Goal: Information Seeking & Learning: Check status

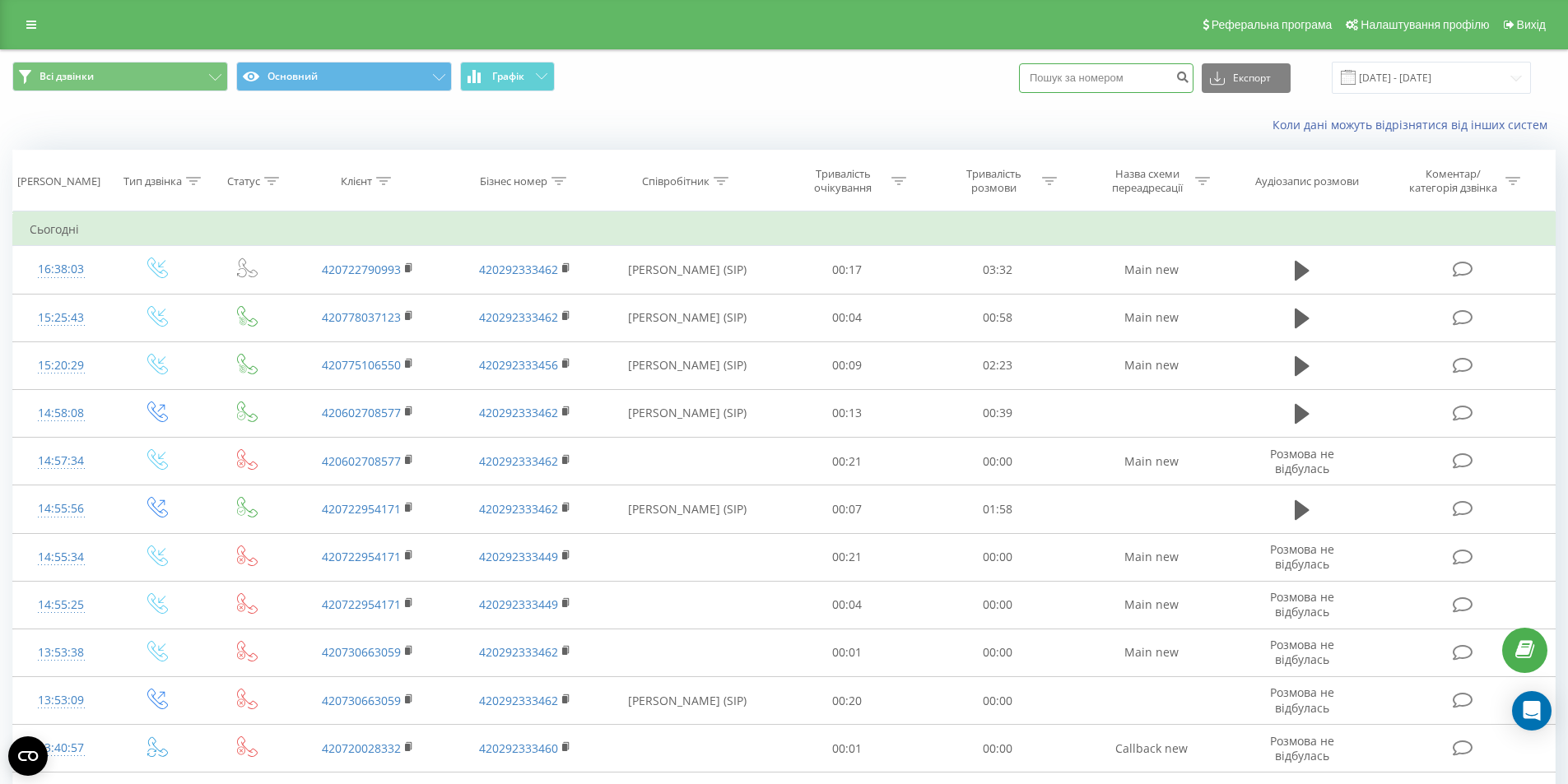
click at [1093, 74] on input at bounding box center [1105, 78] width 174 height 30
paste input "420722954171"
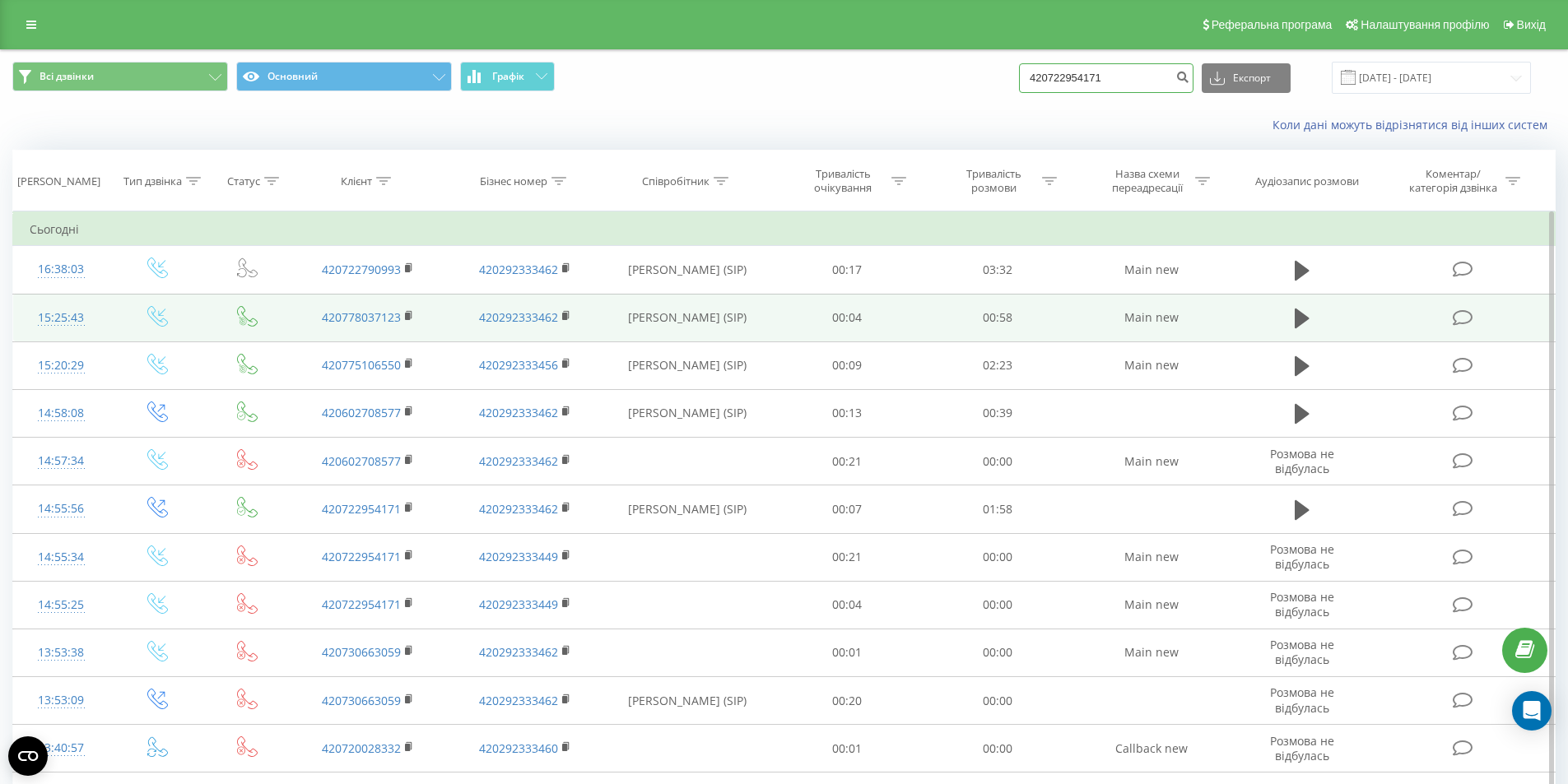
type input "420722954171"
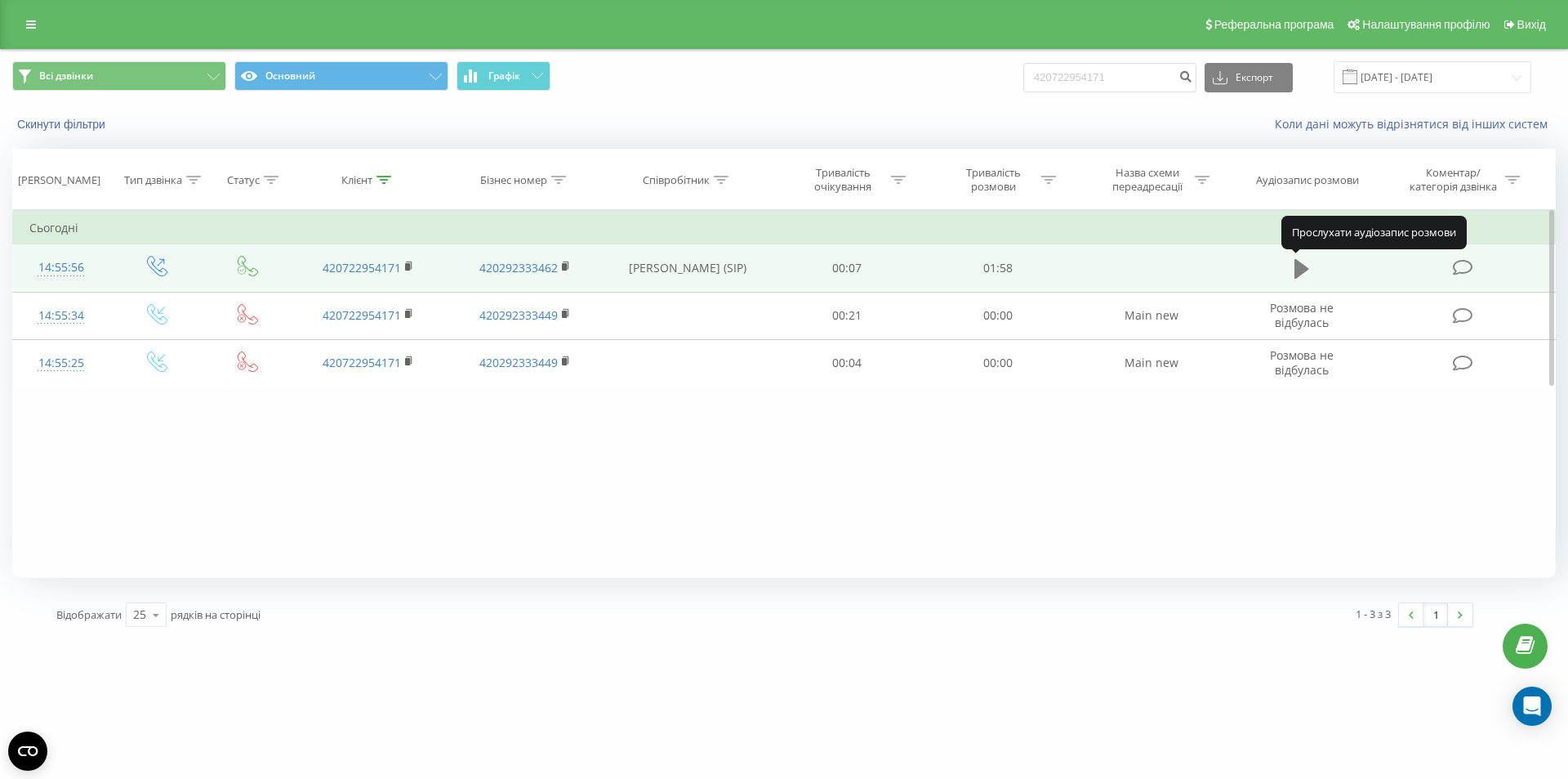
click at [1294, 269] on icon at bounding box center [1302, 268] width 14 height 23
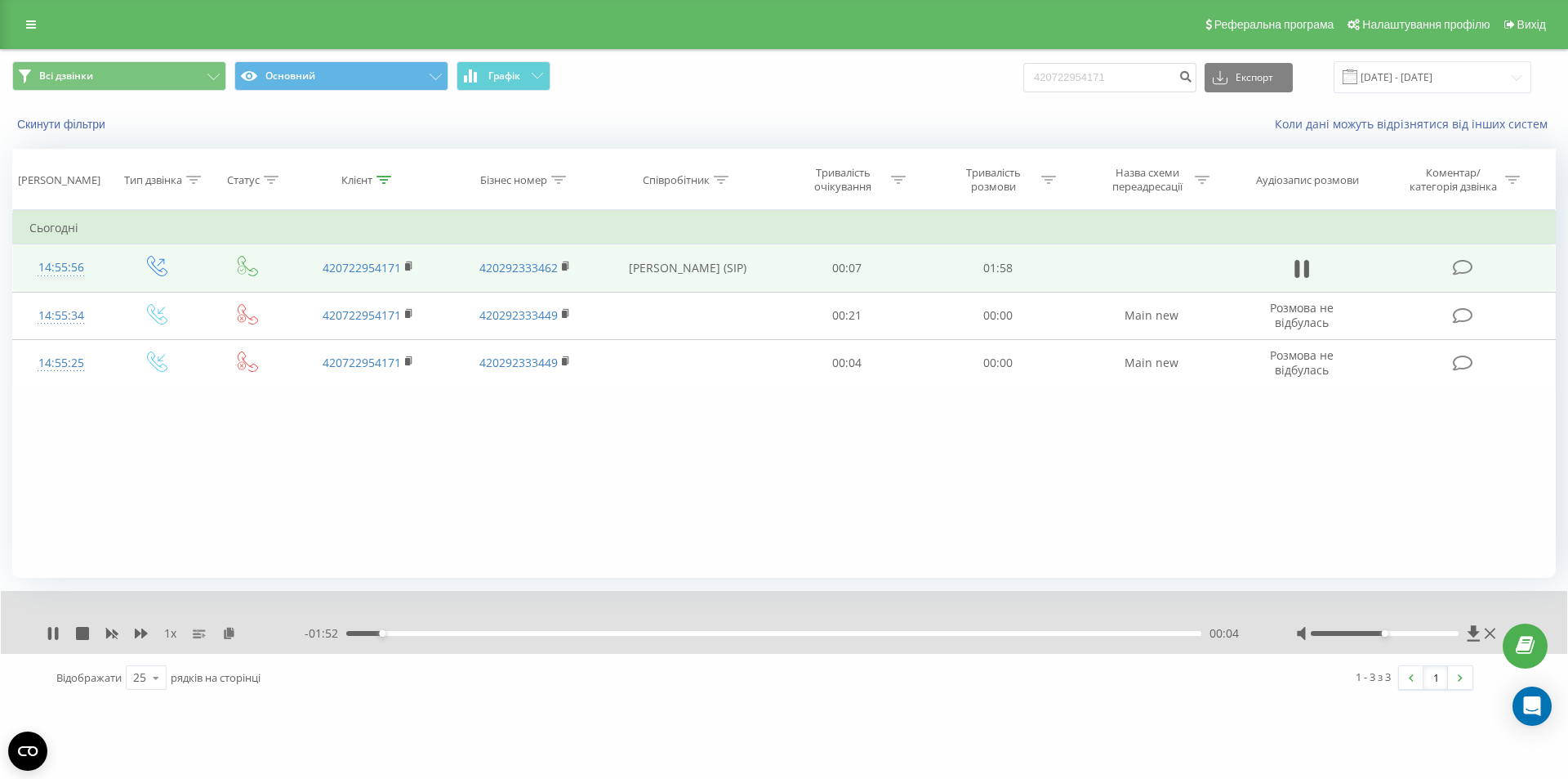
click at [631, 633] on div "00:04" at bounding box center [774, 633] width 855 height 5
click at [563, 631] on div "00:29" at bounding box center [774, 633] width 855 height 5
click at [54, 630] on icon at bounding box center [53, 633] width 14 height 14
click at [603, 631] on div "00:35" at bounding box center [774, 633] width 855 height 5
click at [48, 630] on div "1 x - 01:57 00:00 00:00" at bounding box center [784, 622] width 1566 height 63
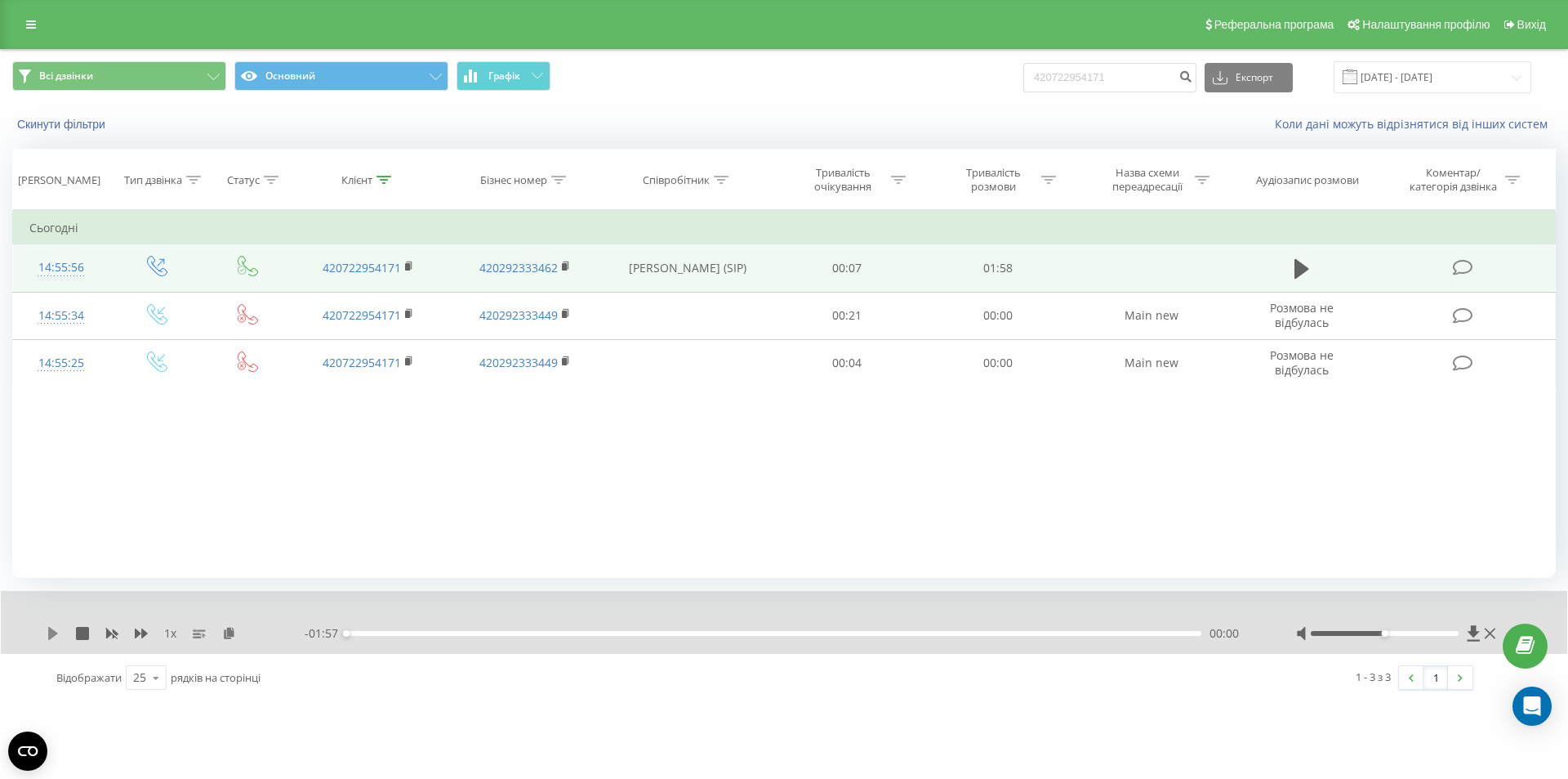
click at [52, 630] on icon at bounding box center [53, 633] width 10 height 14
click at [51, 635] on icon at bounding box center [50, 633] width 4 height 14
click at [42, 626] on div "1 x - 01:17 00:40 00:40" at bounding box center [784, 622] width 1566 height 63
click at [50, 630] on icon at bounding box center [53, 633] width 10 height 14
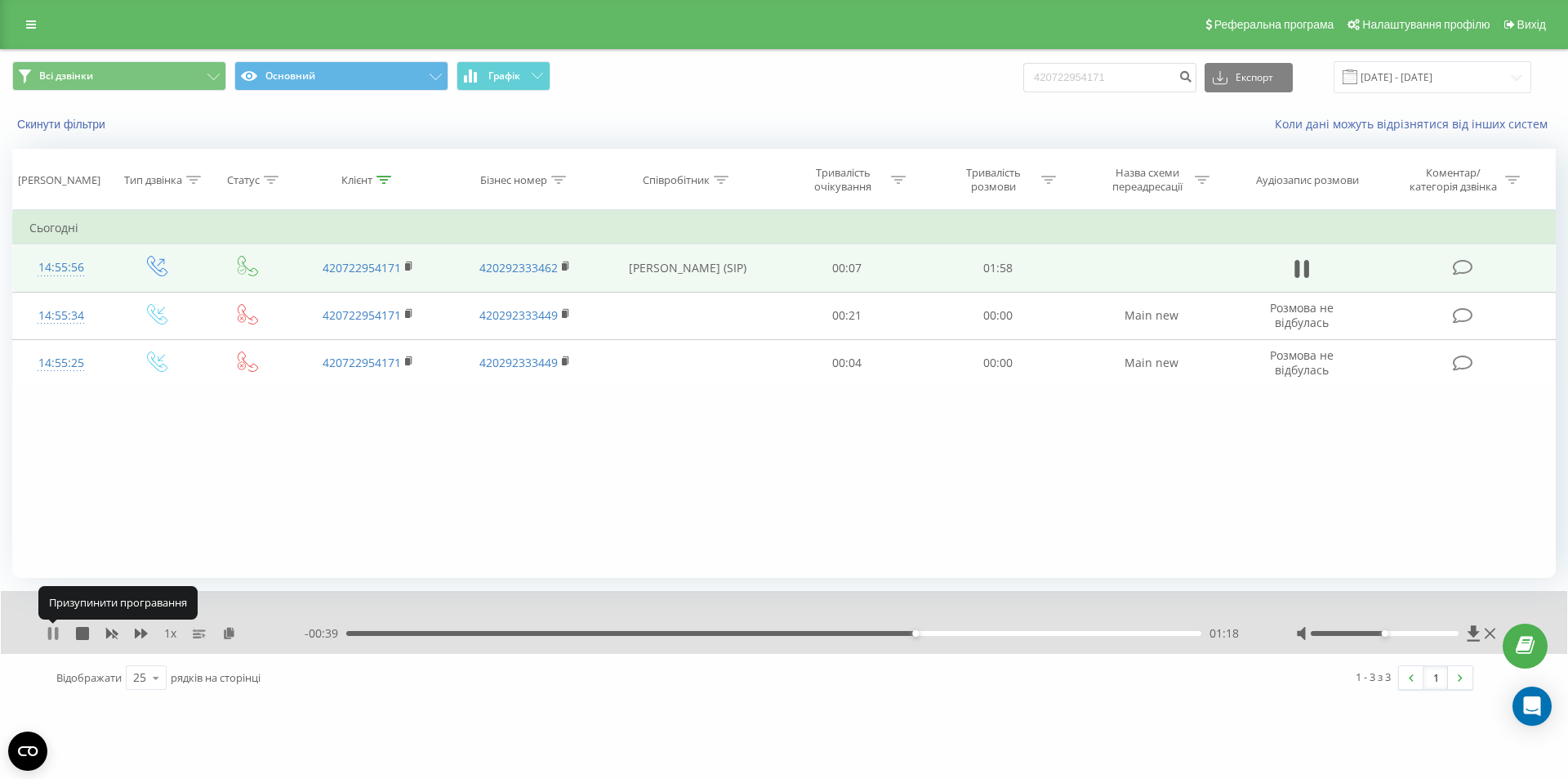
click at [51, 633] on icon at bounding box center [50, 633] width 4 height 14
click at [543, 628] on div "- 00:39 01:18 01:18" at bounding box center [779, 633] width 951 height 16
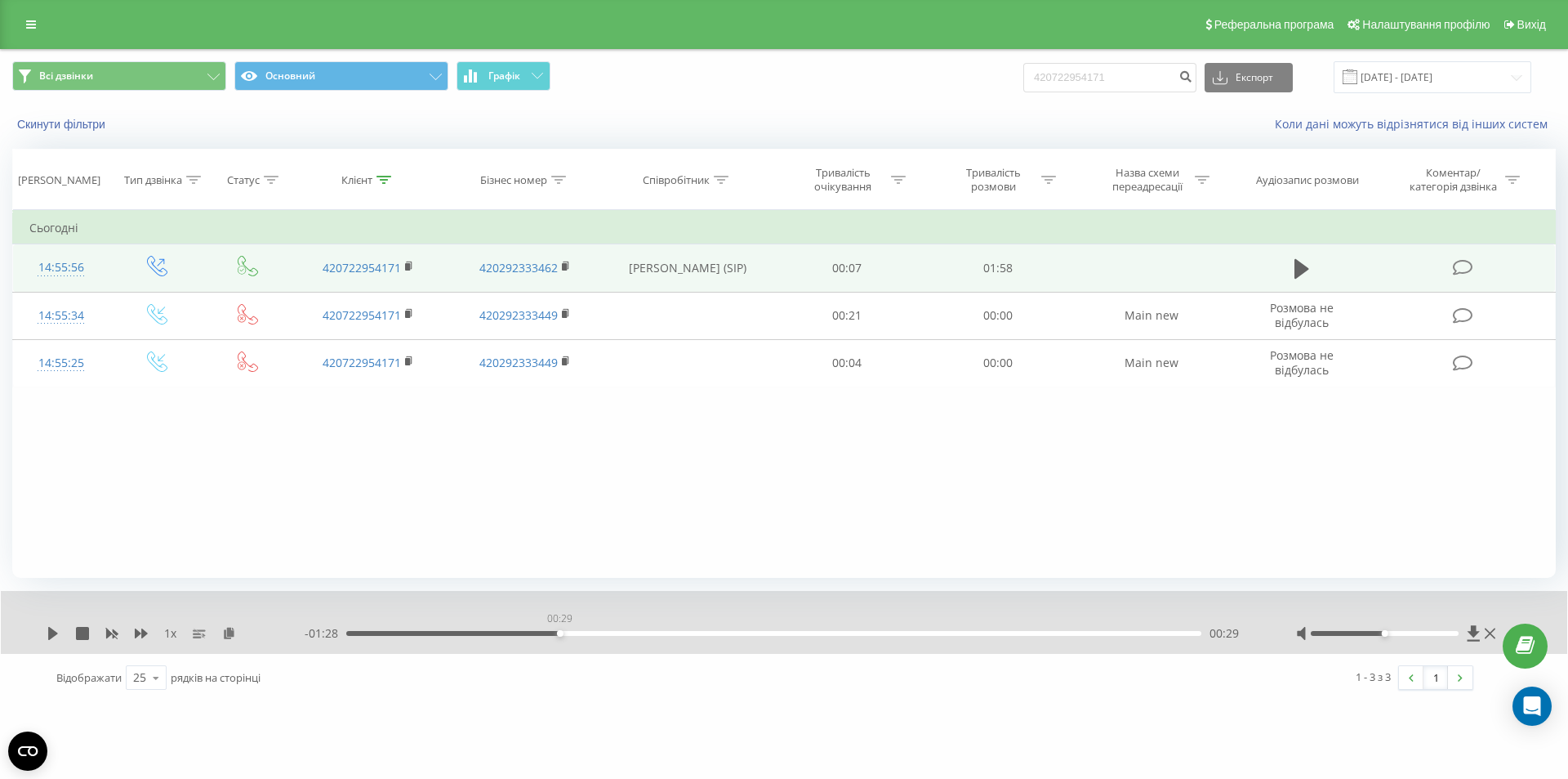
click at [561, 636] on div "00:29" at bounding box center [774, 633] width 855 height 5
click at [54, 631] on icon at bounding box center [53, 633] width 10 height 14
click at [50, 631] on icon at bounding box center [50, 633] width 4 height 14
